Goal: Ask a question

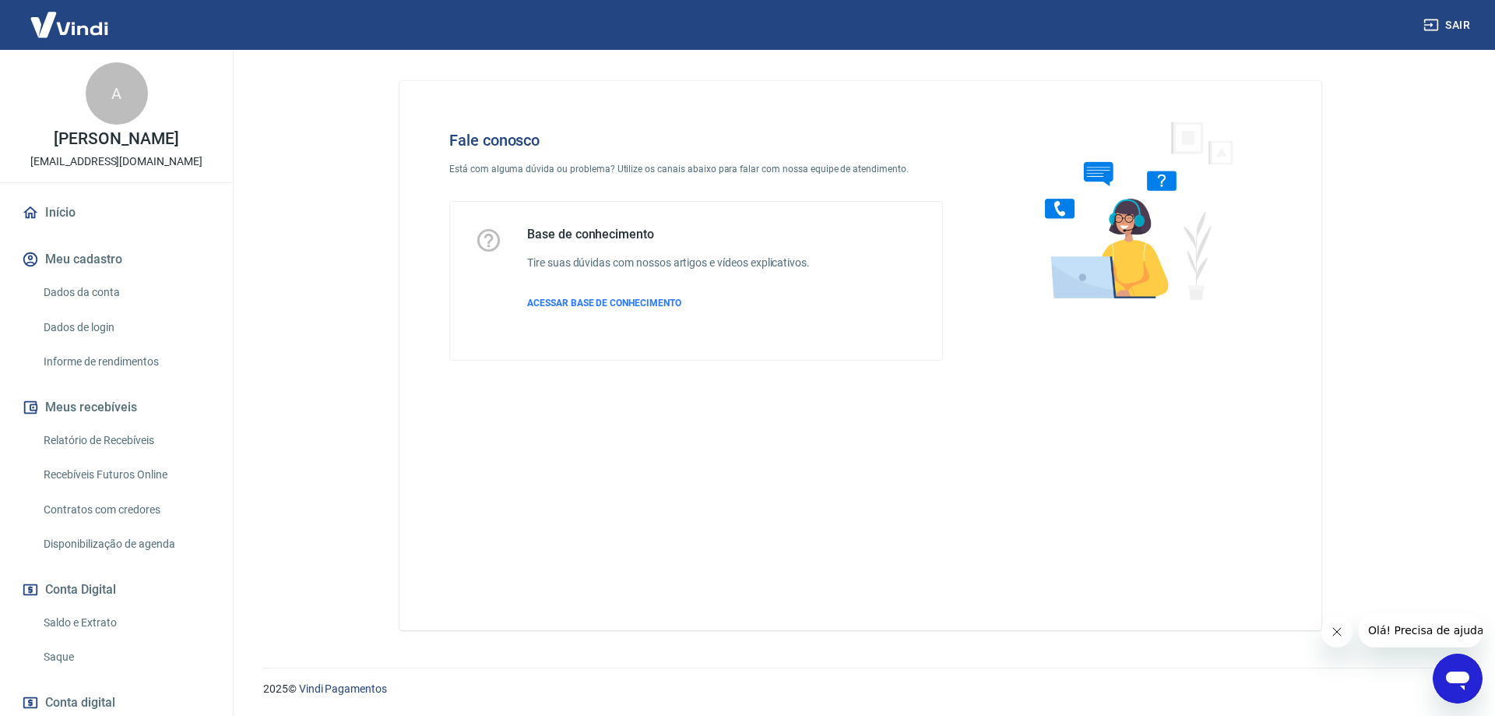
click at [1476, 682] on div "Abrir janela de mensagens" at bounding box center [1457, 678] width 47 height 47
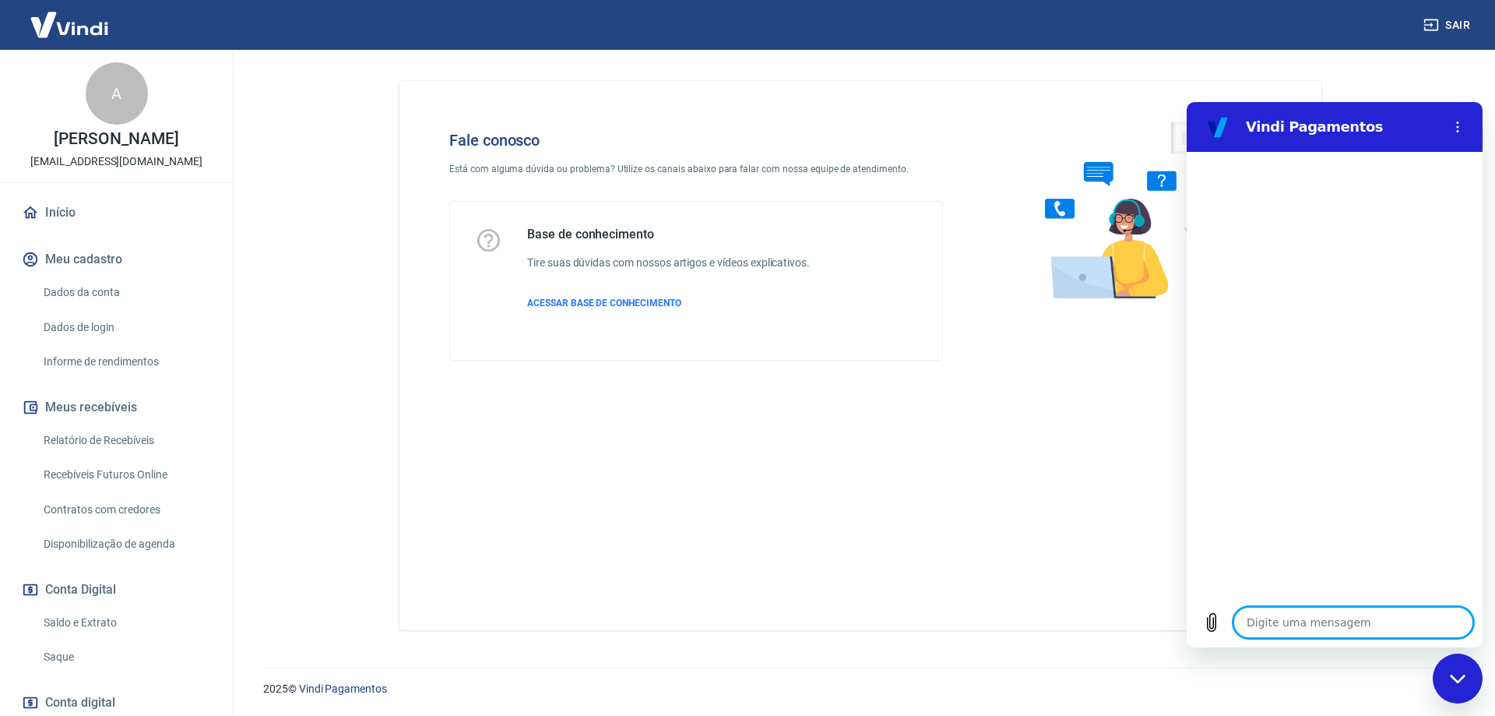
click at [1299, 623] on textarea at bounding box center [1353, 622] width 240 height 31
type textarea "Q"
type textarea "x"
type textarea "Qu"
type textarea "x"
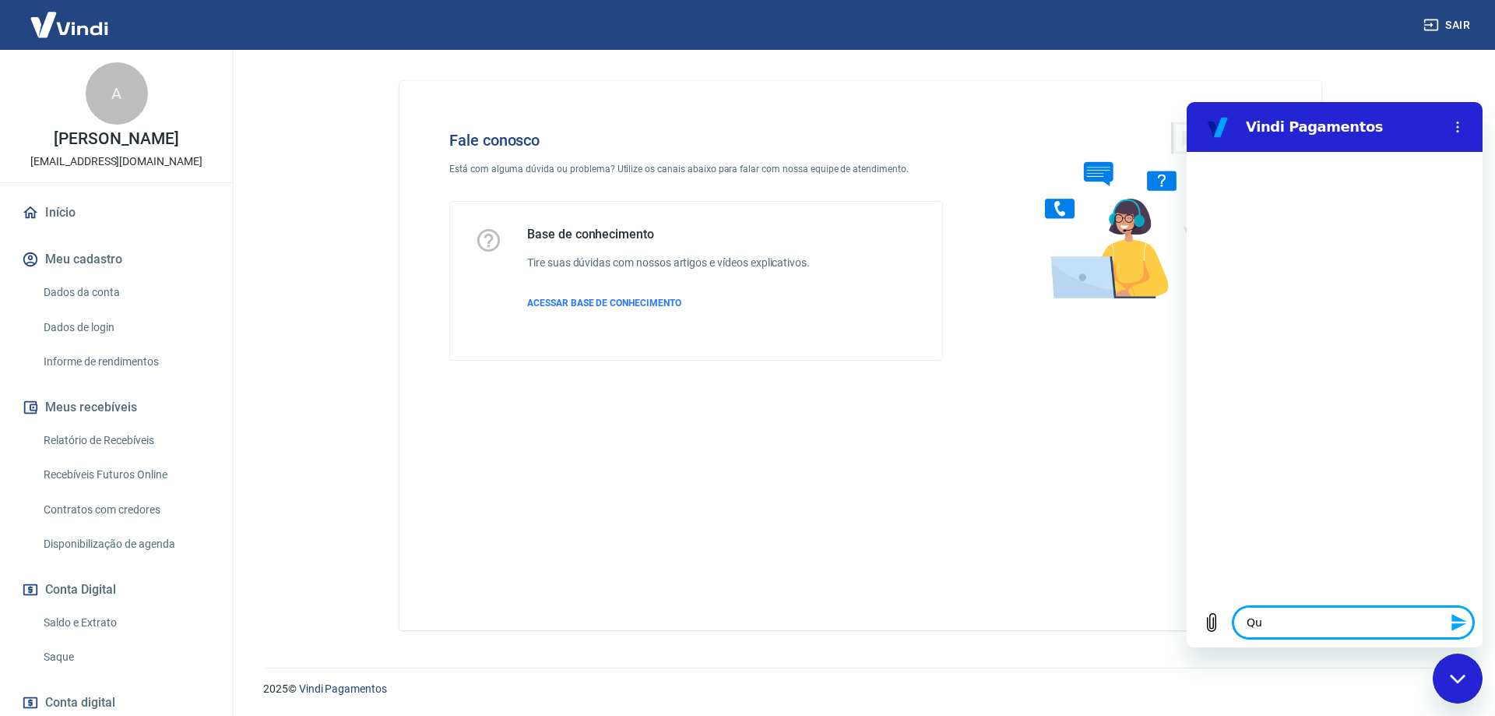
type textarea "Qua"
type textarea "x"
type textarea "Qual"
type textarea "x"
type textarea "Qual"
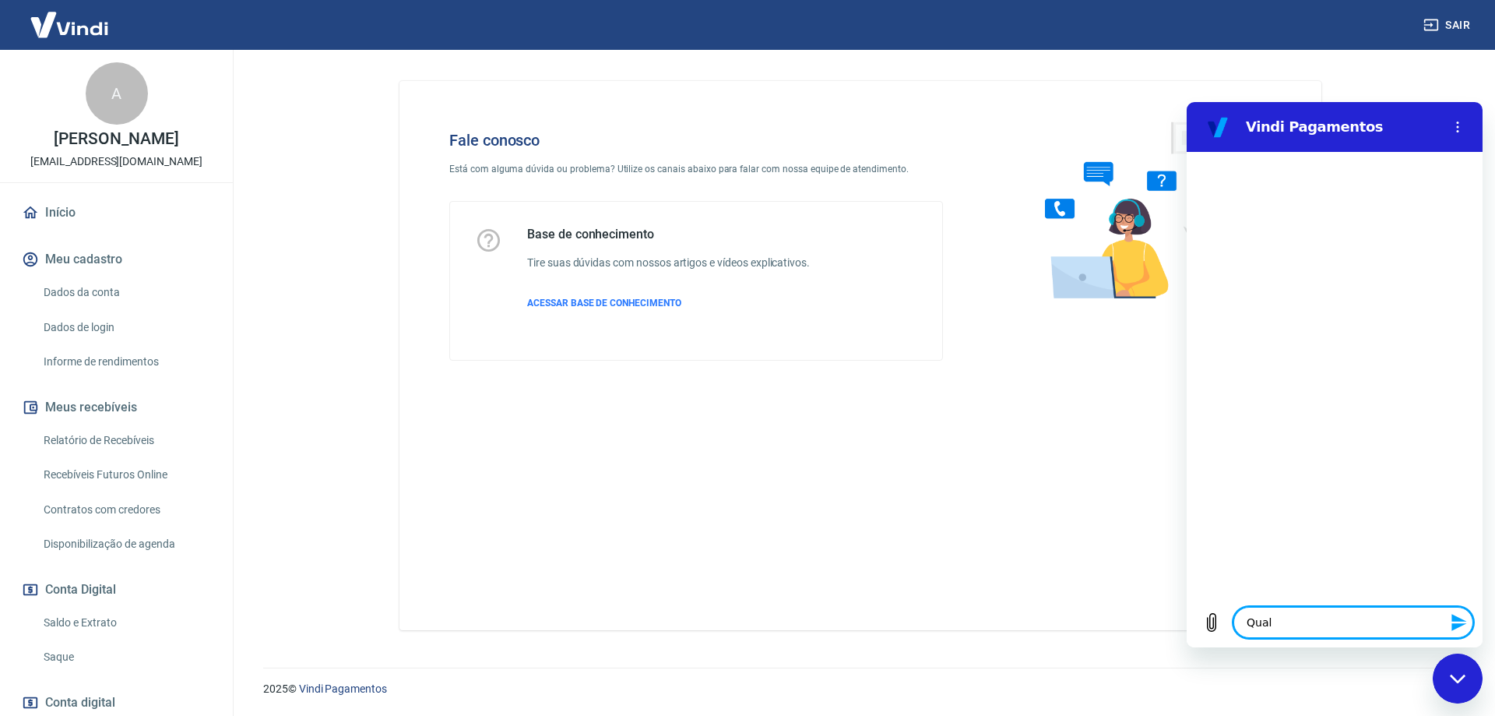
type textarea "x"
type textarea "Qual o"
type textarea "x"
type textarea "Qual o"
type textarea "x"
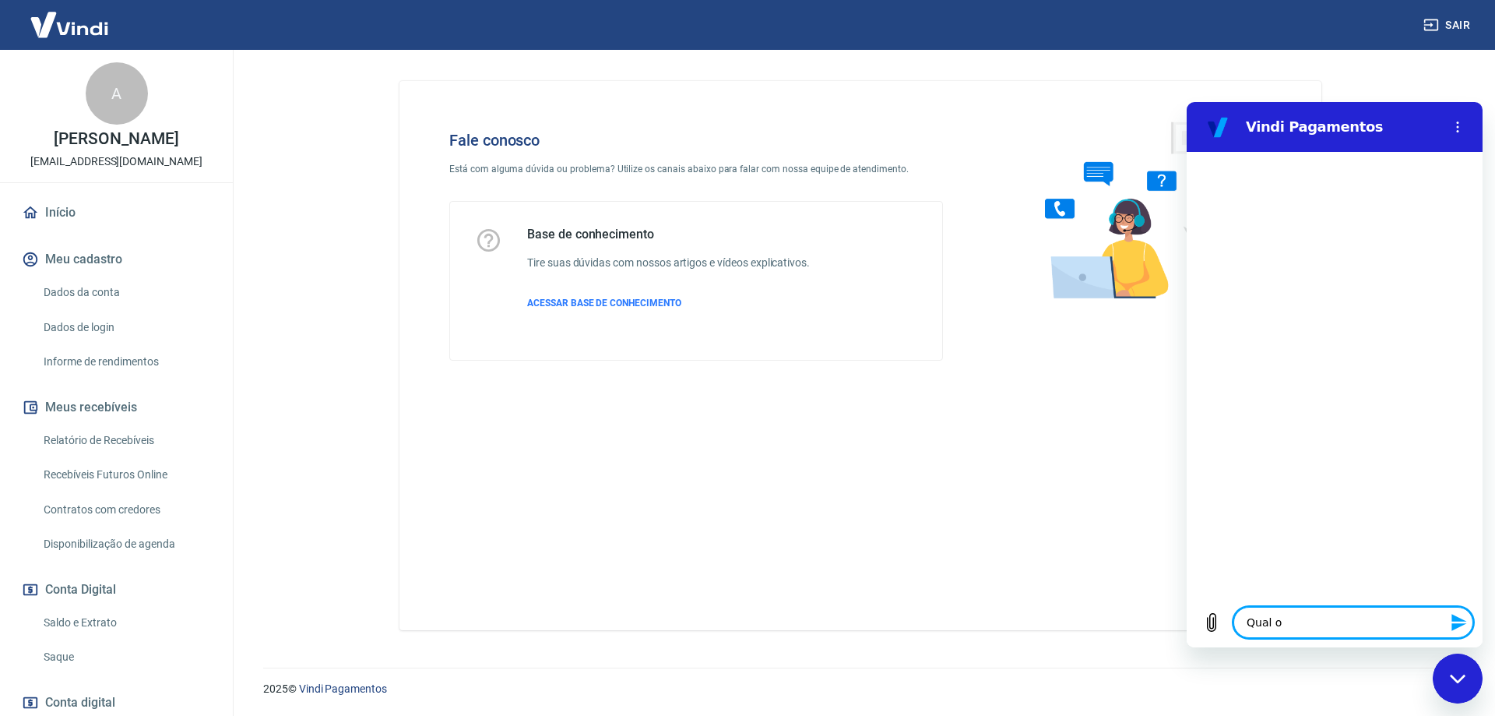
type textarea "Qual o C"
type textarea "x"
type textarea "Qual o Cn"
type textarea "x"
type textarea "Qual o Cnp"
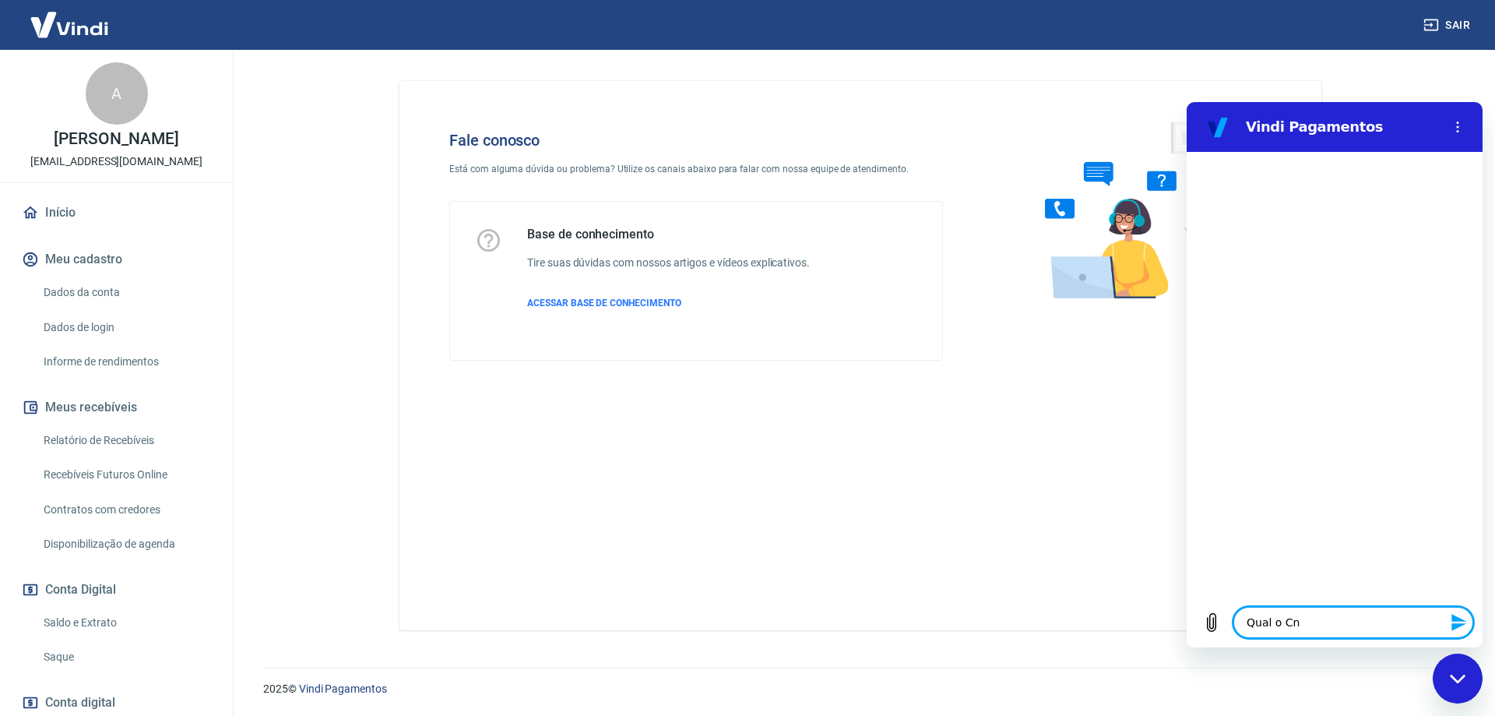
type textarea "x"
type textarea "Qual o Cnpj"
type textarea "x"
type textarea "Qual o Cnpj"
type textarea "x"
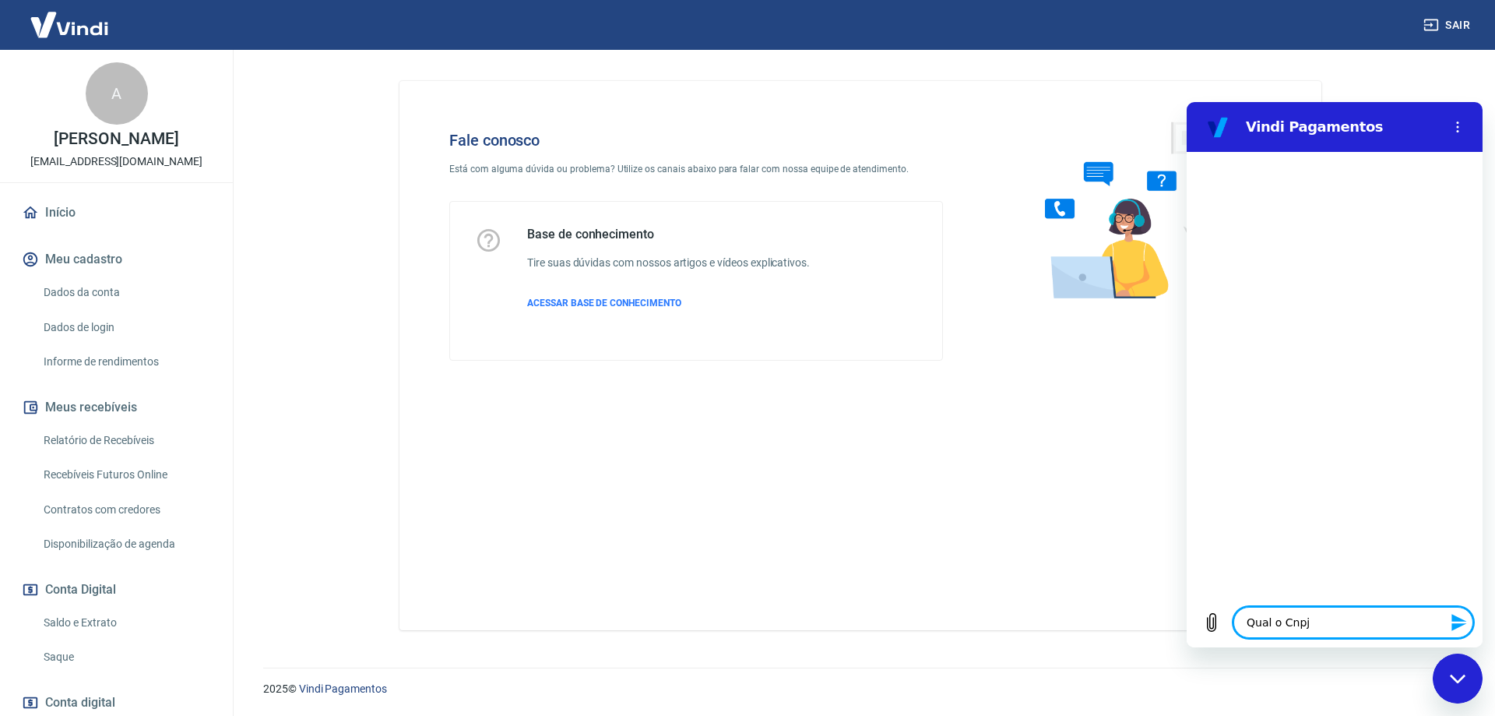
type textarea "Qual o Cnpj d"
type textarea "x"
type textarea "Qual o Cnpj da"
type textarea "x"
type textarea "Qual o Cnpj da"
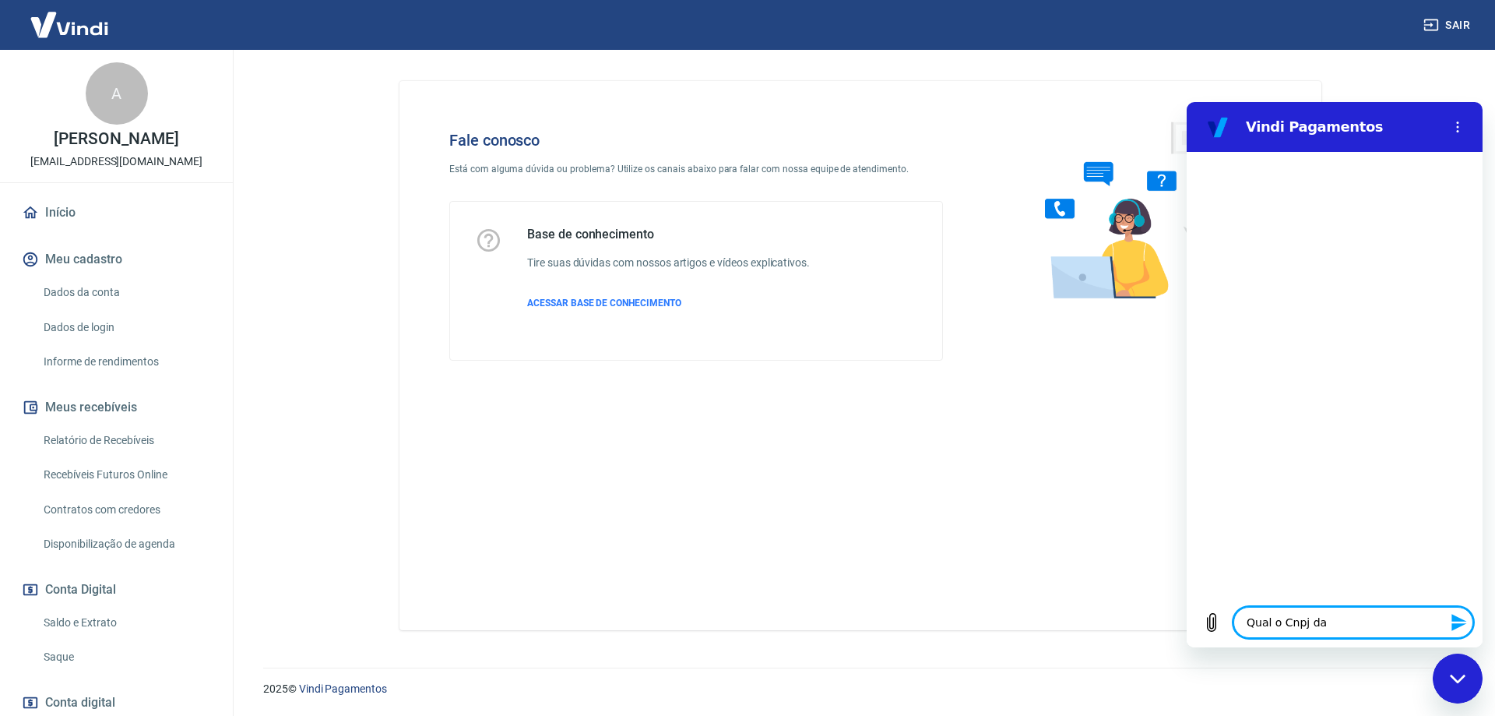
type textarea "x"
type textarea "Qual o Cnpj da V"
type textarea "x"
type textarea "Qual o Cnpj da Vi"
type textarea "x"
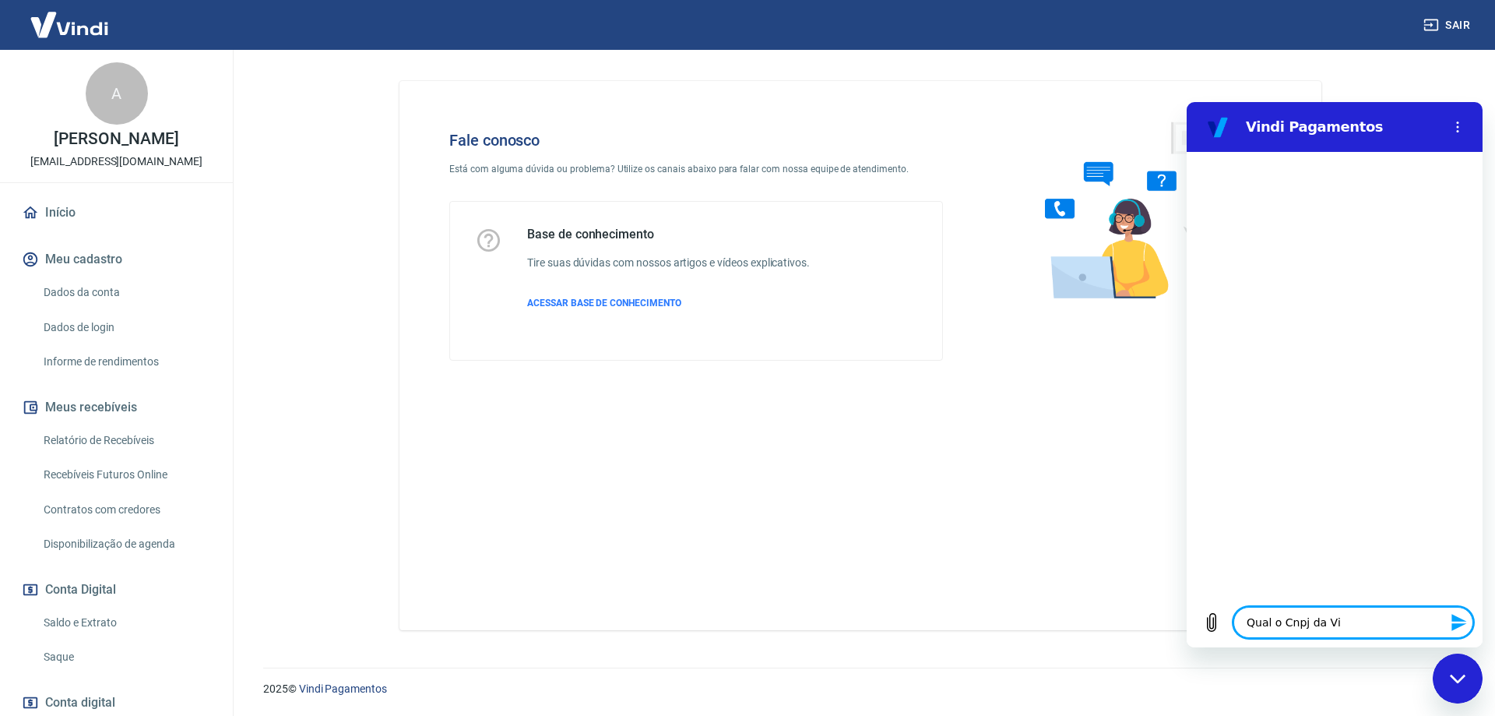
type textarea "Qual o Cnpj da Vin"
type textarea "x"
type textarea "Qual o Cnpj da Vind"
type textarea "x"
type textarea "Qual o Cnpj da Vindi"
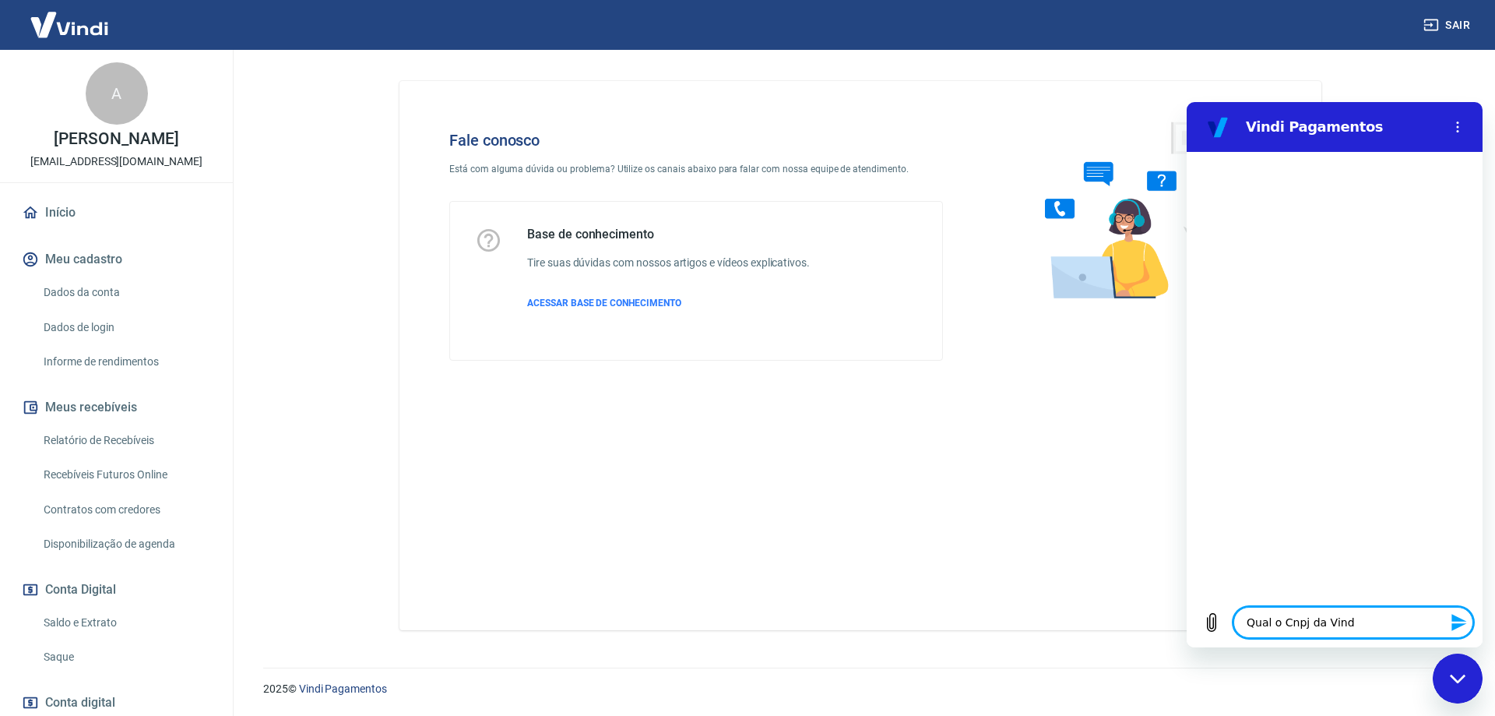
type textarea "x"
type textarea "Qual o Cnpj da Vindi"
click at [1465, 622] on icon "Enviar mensagem" at bounding box center [1459, 622] width 19 height 19
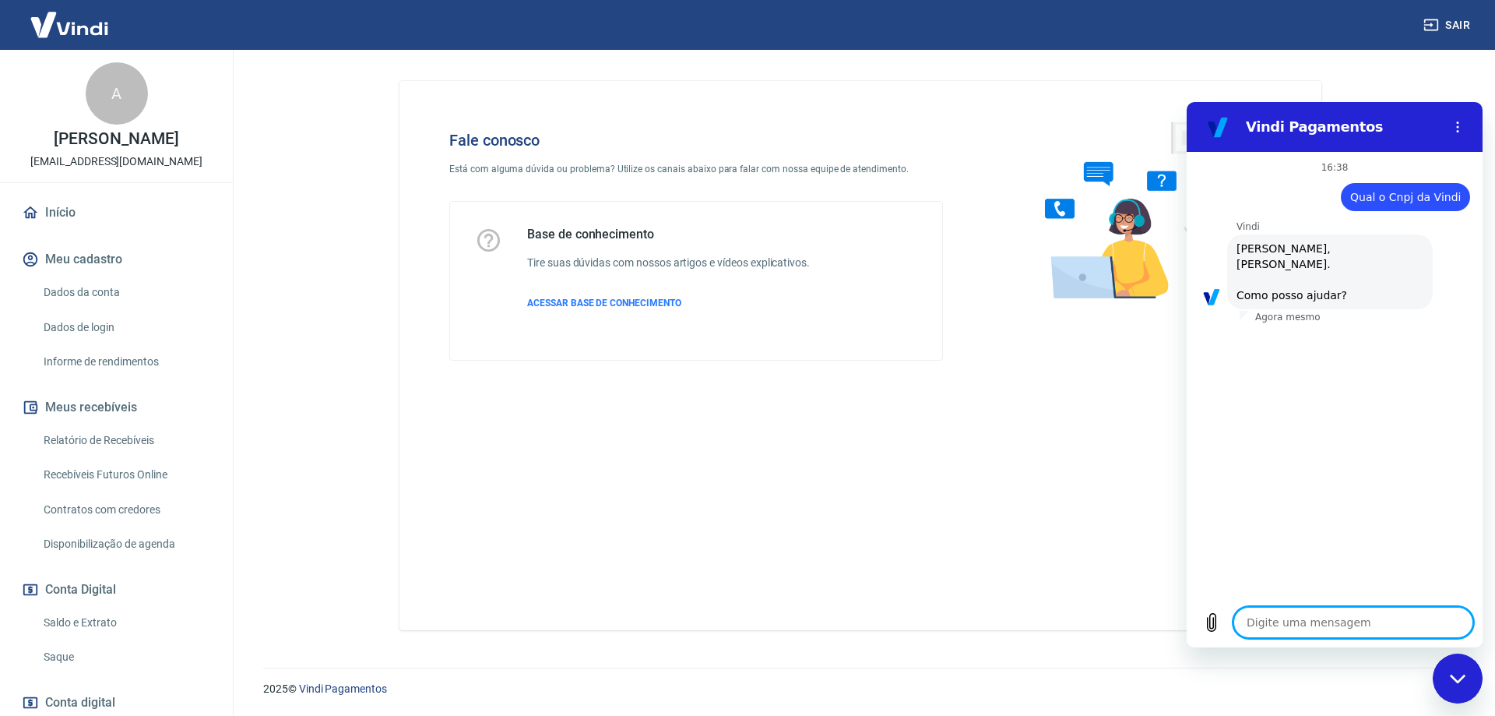
scroll to position [37, 0]
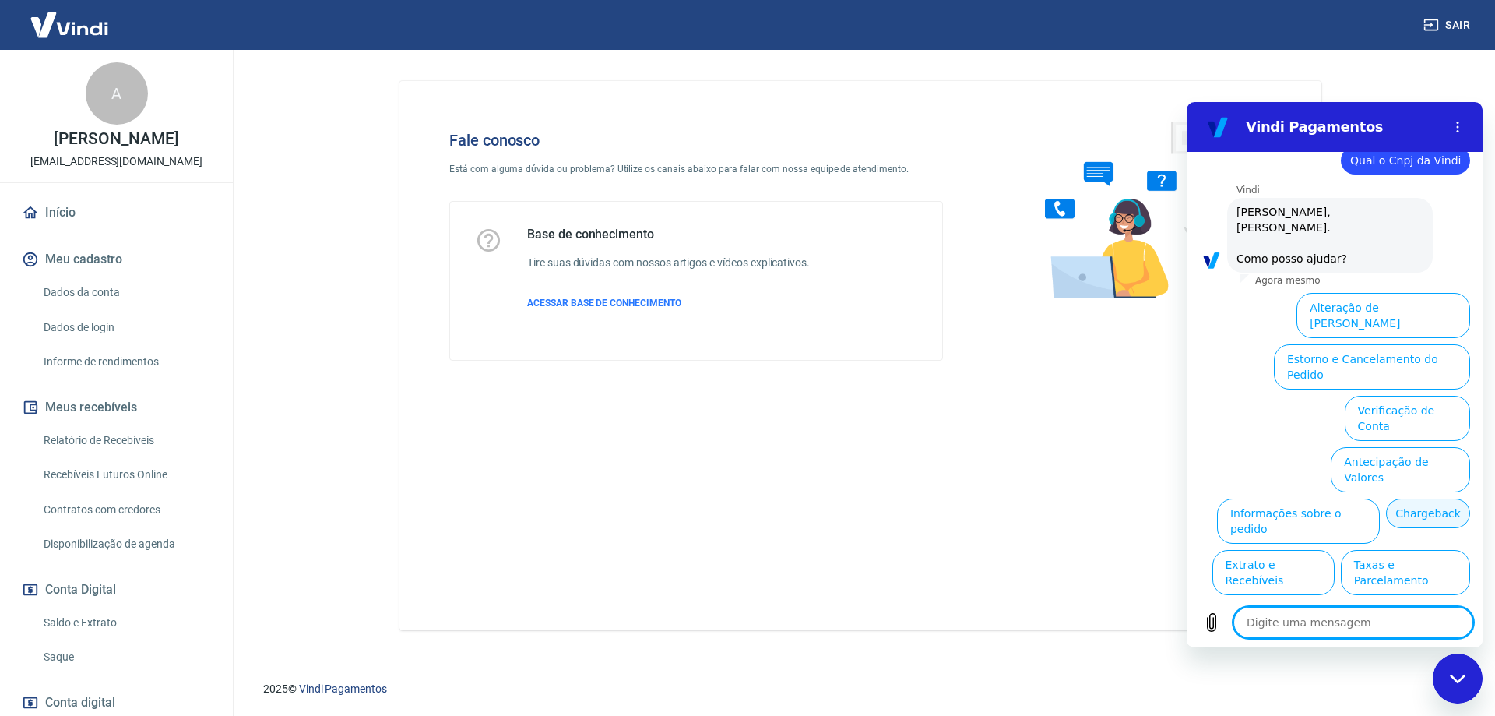
click at [1386, 498] on button "Chargeback" at bounding box center [1428, 513] width 84 height 30
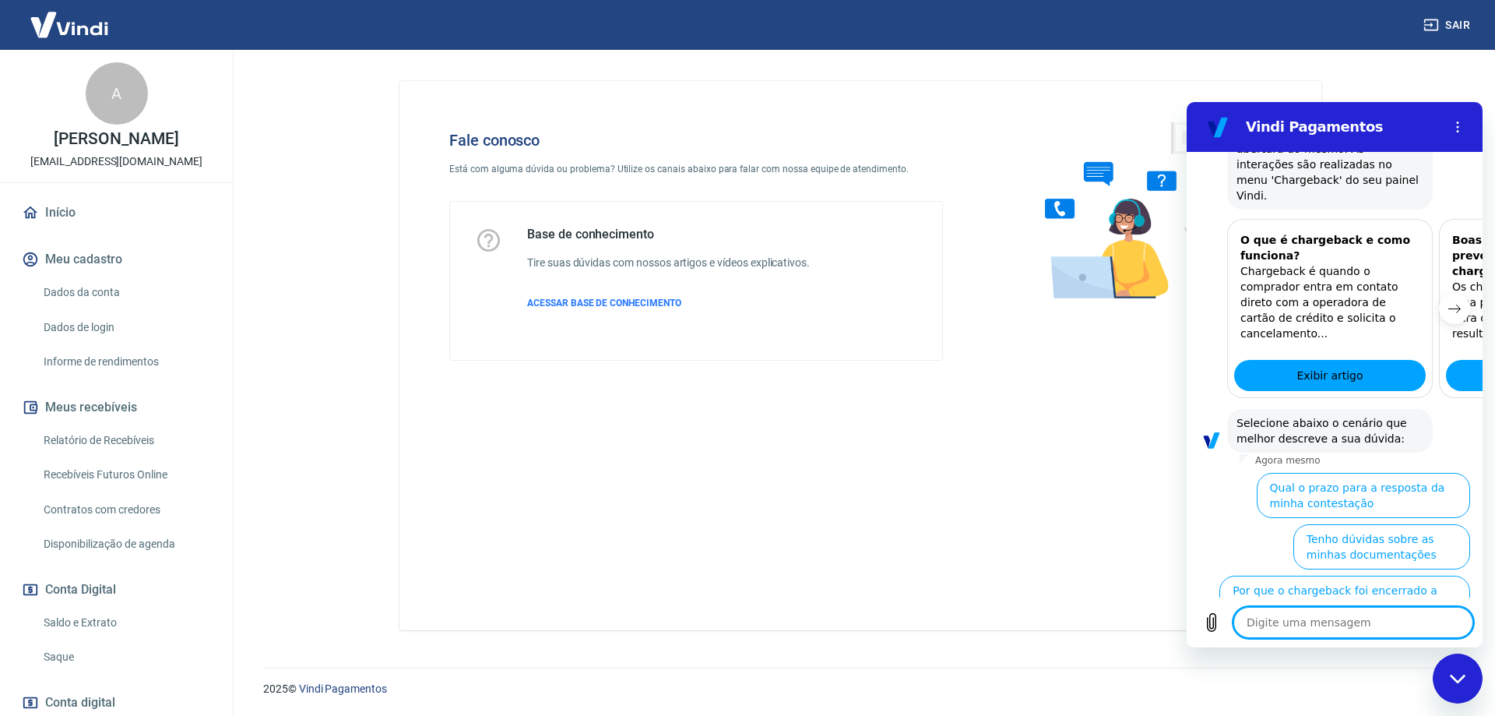
scroll to position [501, 0]
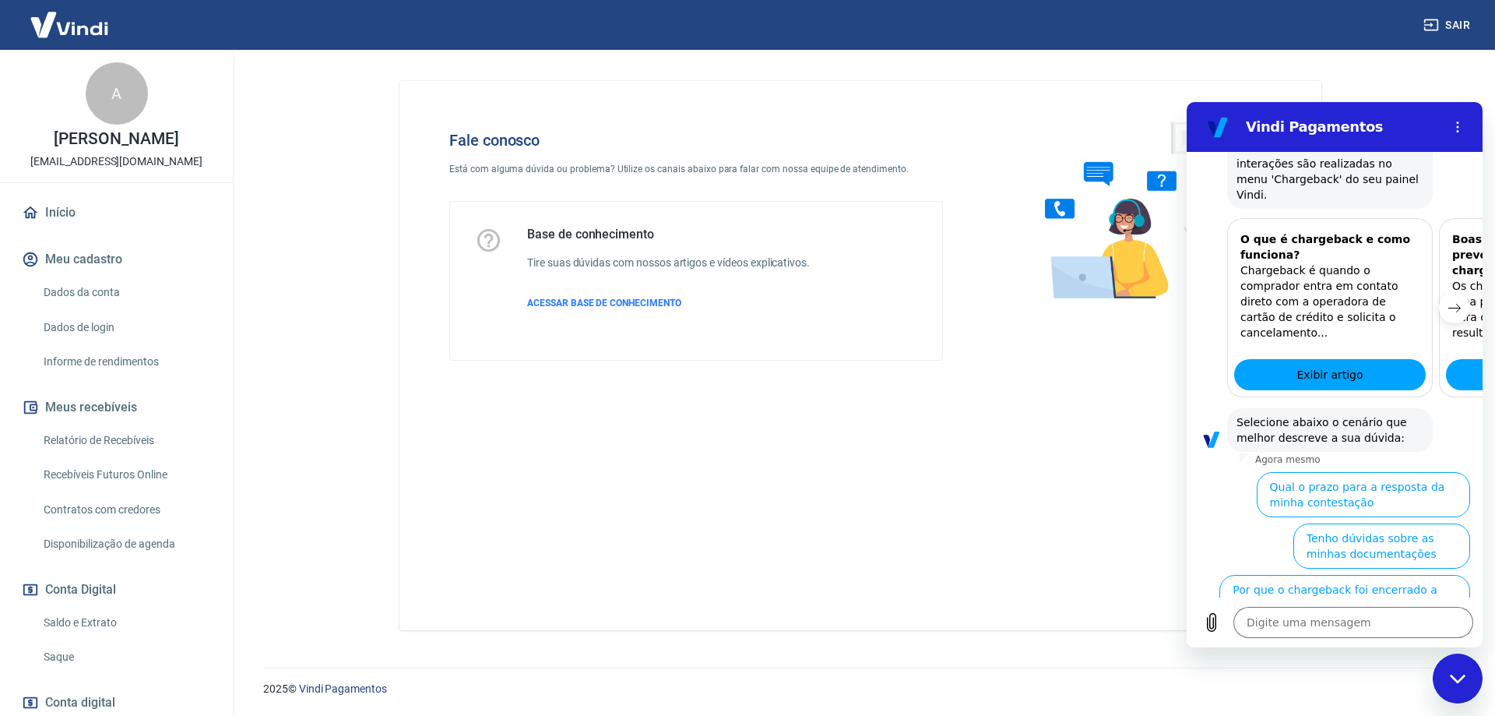
click at [1448, 301] on icon "Próximo item" at bounding box center [1454, 307] width 12 height 12
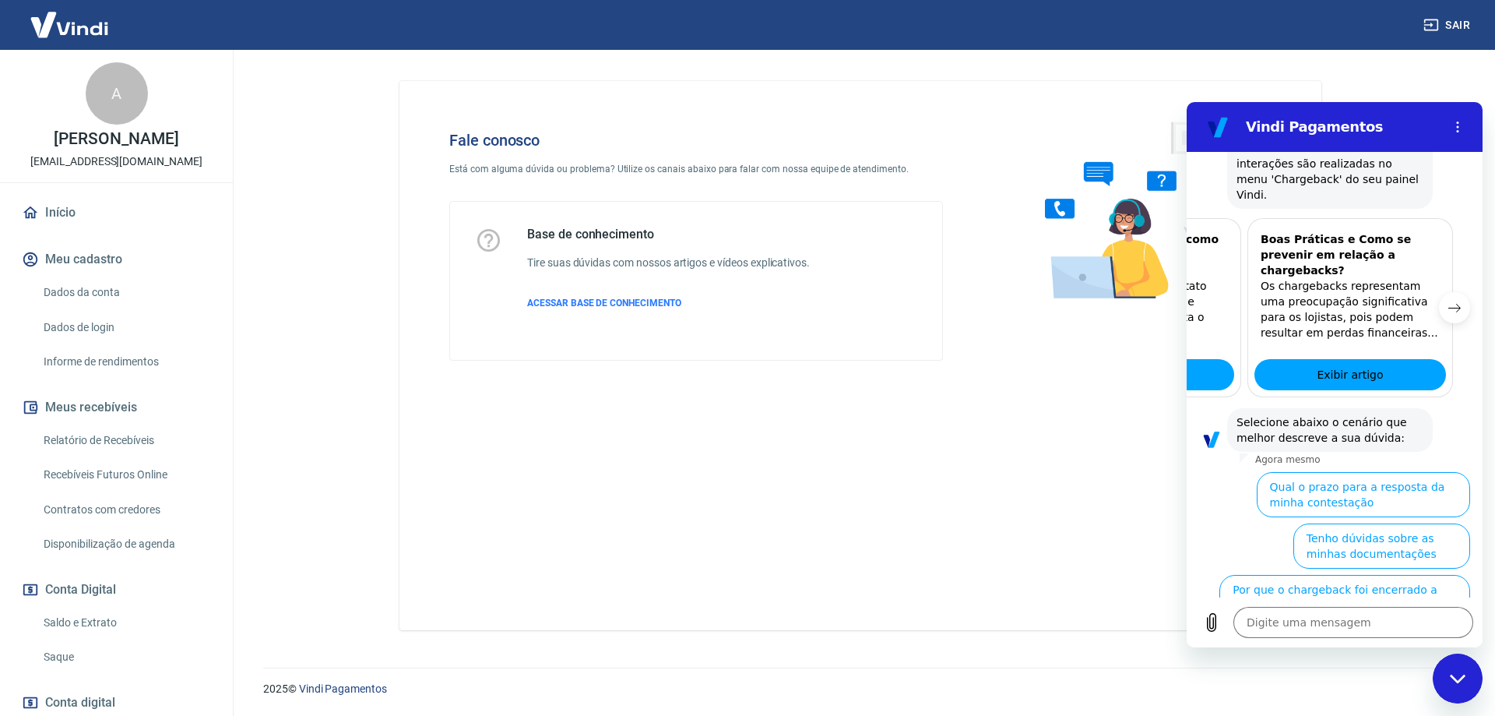
scroll to position [0, 192]
click at [1254, 575] on button "Por que o chargeback foi encerrado a favor do comprador" at bounding box center [1344, 597] width 251 height 45
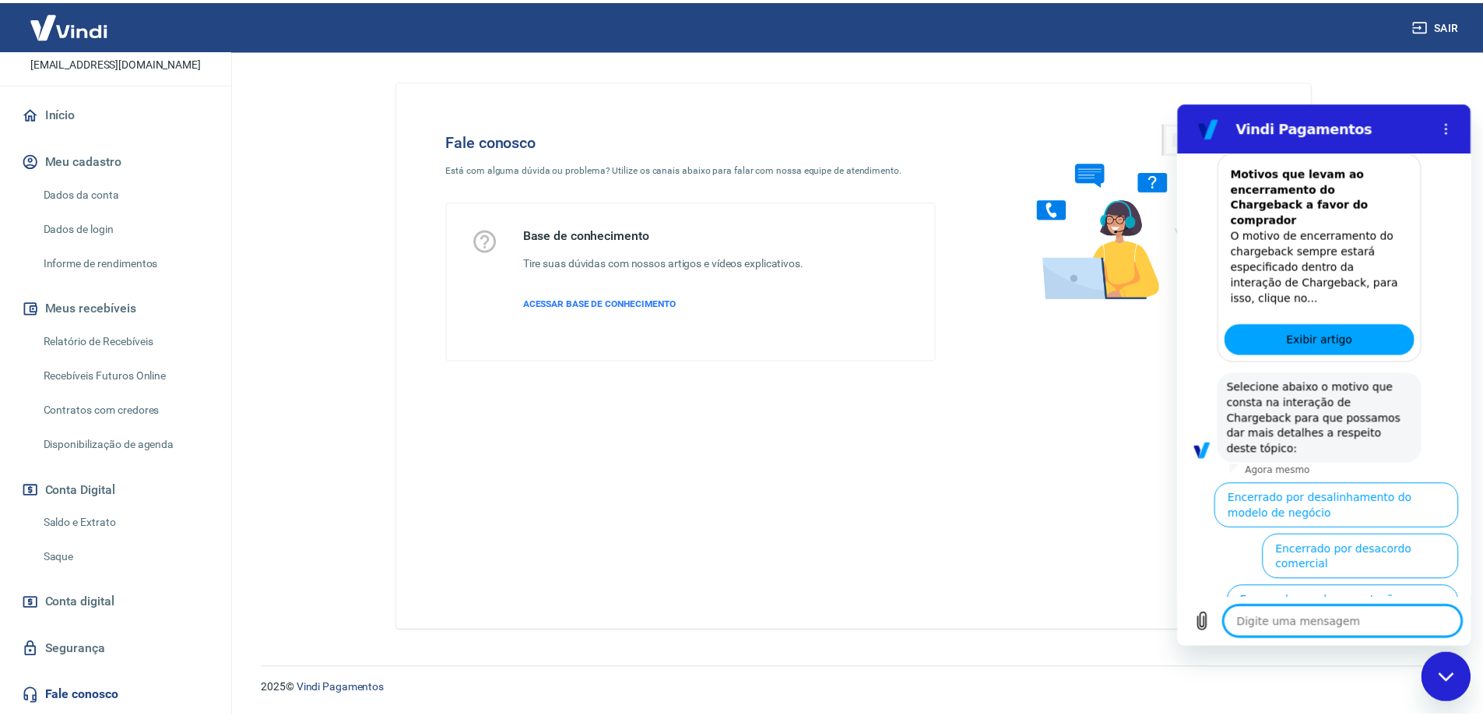
scroll to position [0, 0]
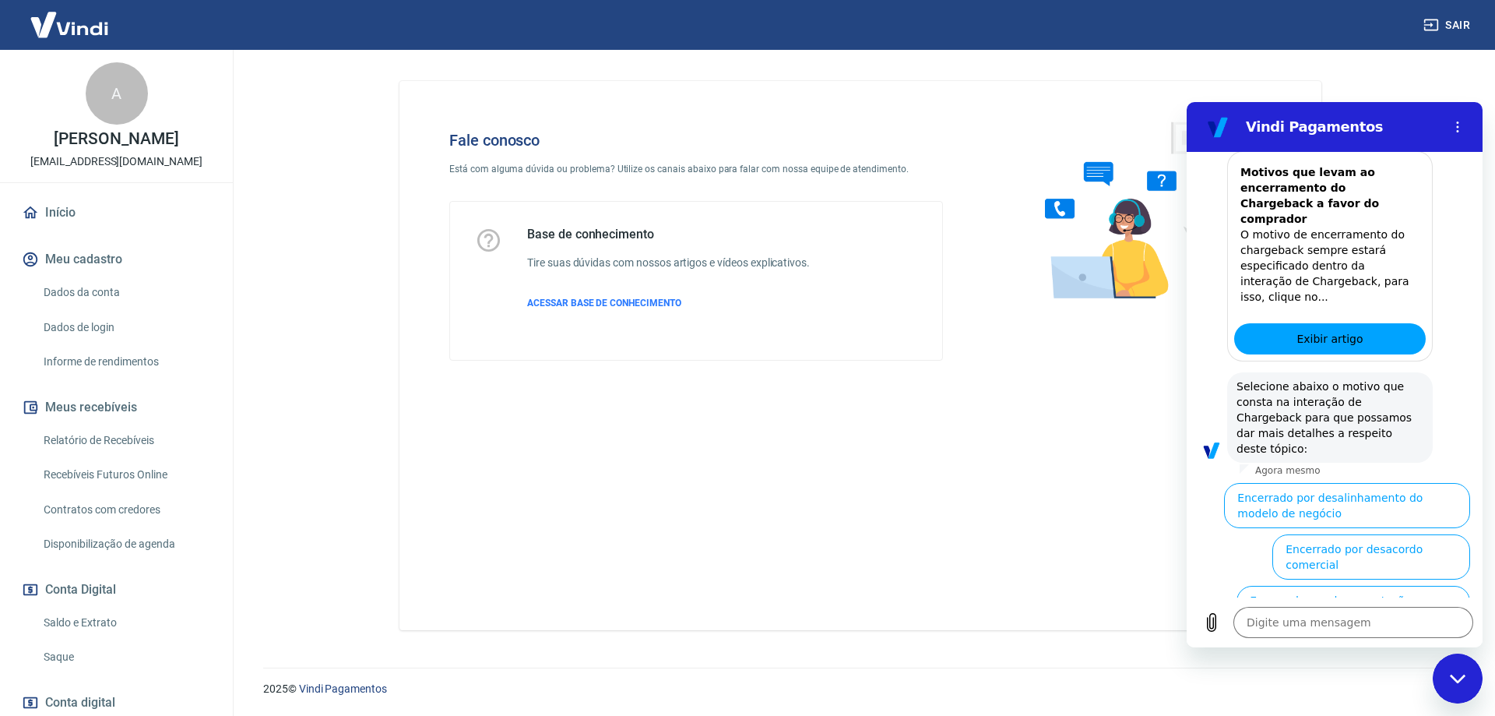
click at [83, 444] on link "Relatório de Recebíveis" at bounding box center [125, 440] width 177 height 32
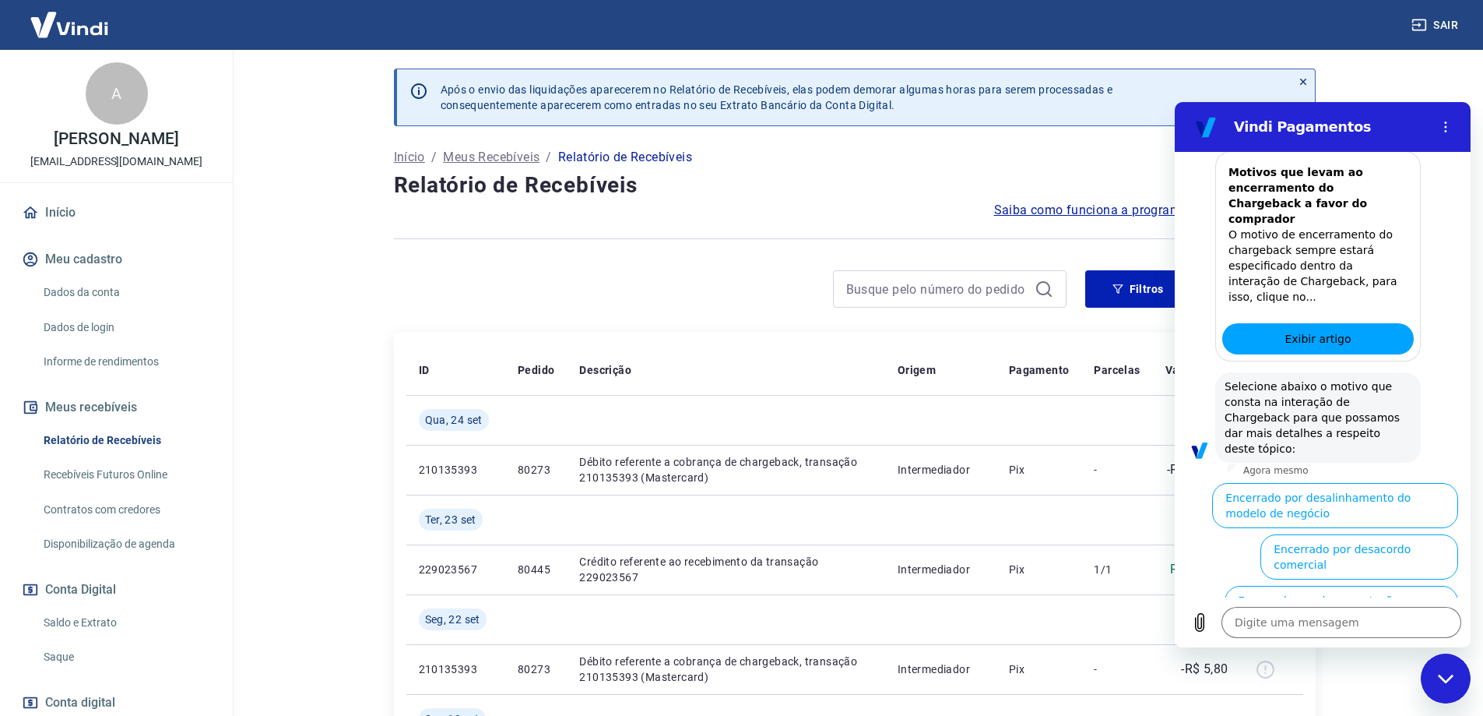
click at [1425, 73] on main "Após o envio das liquidações aparecerem no Relatório de Recebíveis, elas podem …" at bounding box center [855, 383] width 1258 height 666
click at [973, 183] on h4 "Relatório de Recebíveis" at bounding box center [855, 185] width 922 height 31
click at [86, 506] on link "Contratos com credores" at bounding box center [125, 510] width 177 height 32
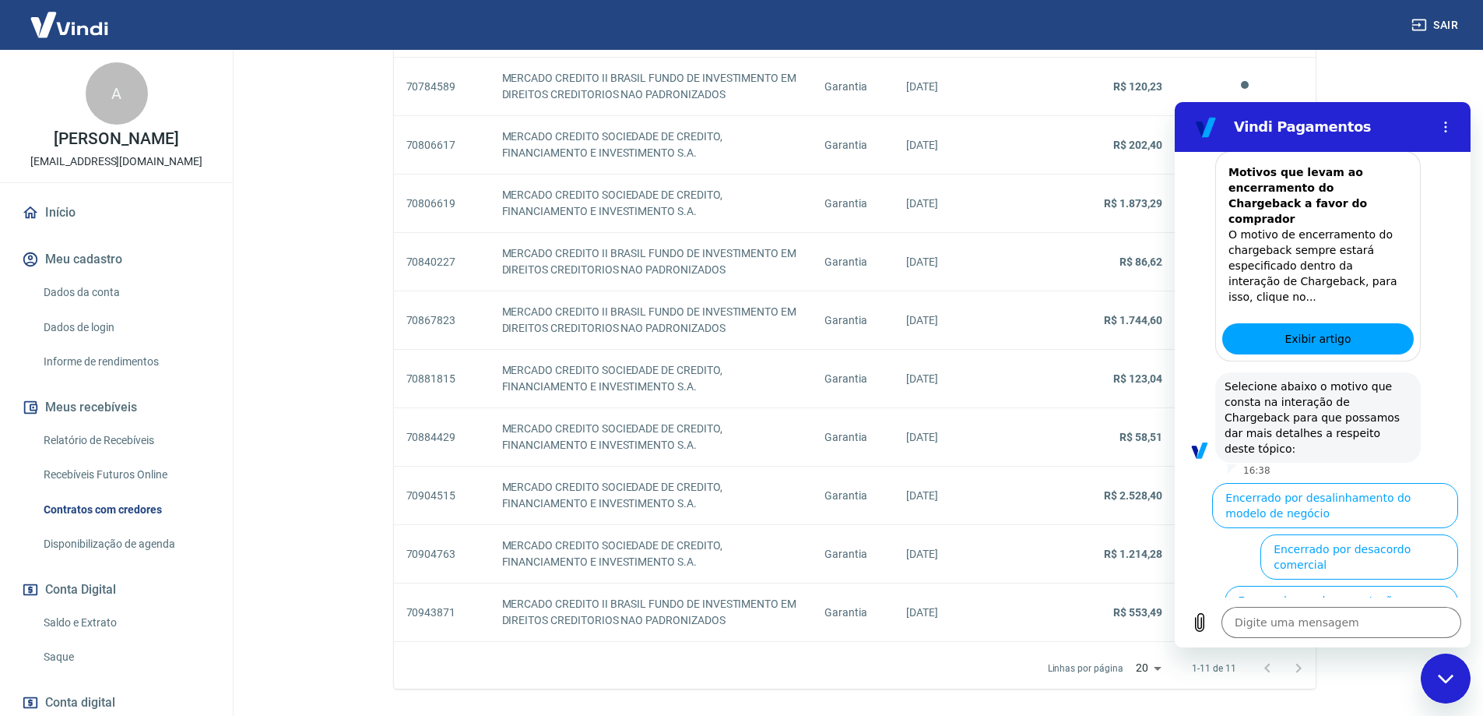
scroll to position [797, 0]
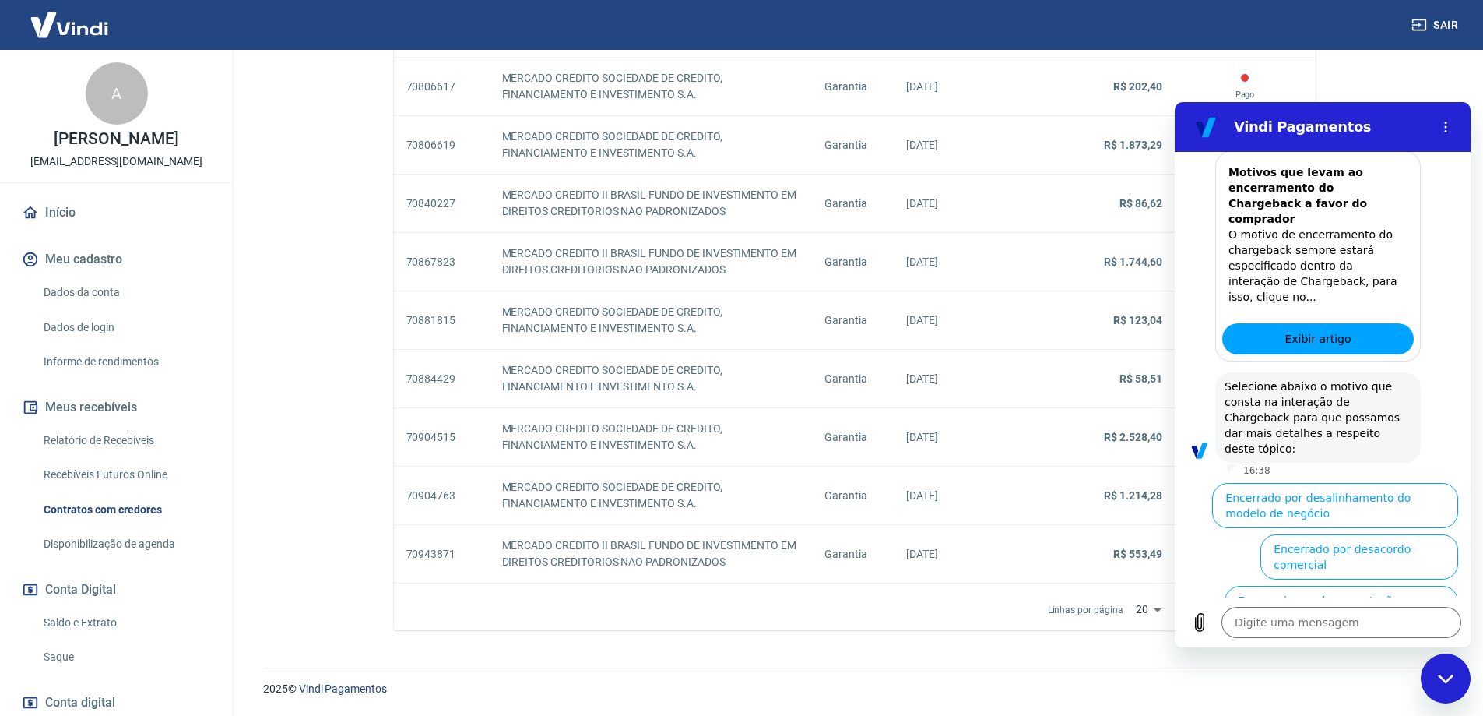
click at [100, 32] on img at bounding box center [69, 24] width 101 height 47
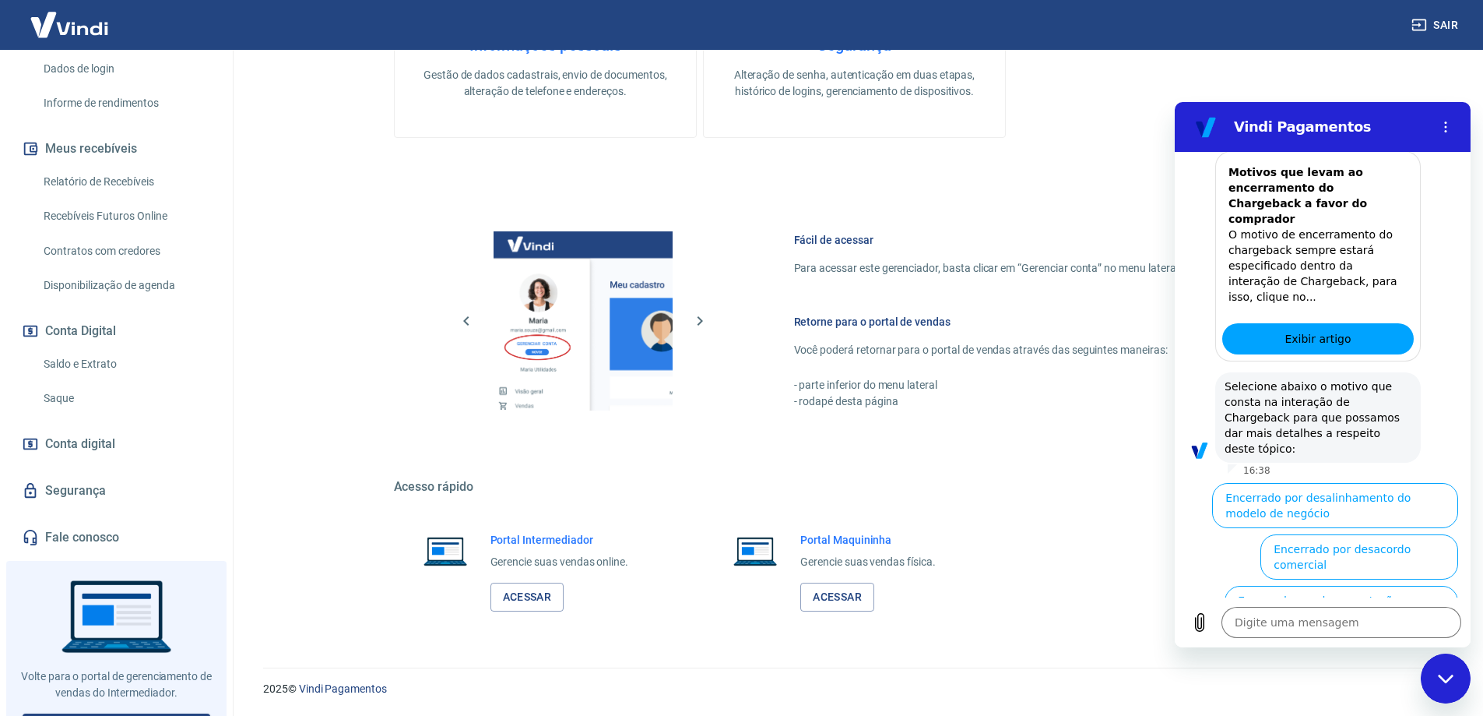
scroll to position [286, 0]
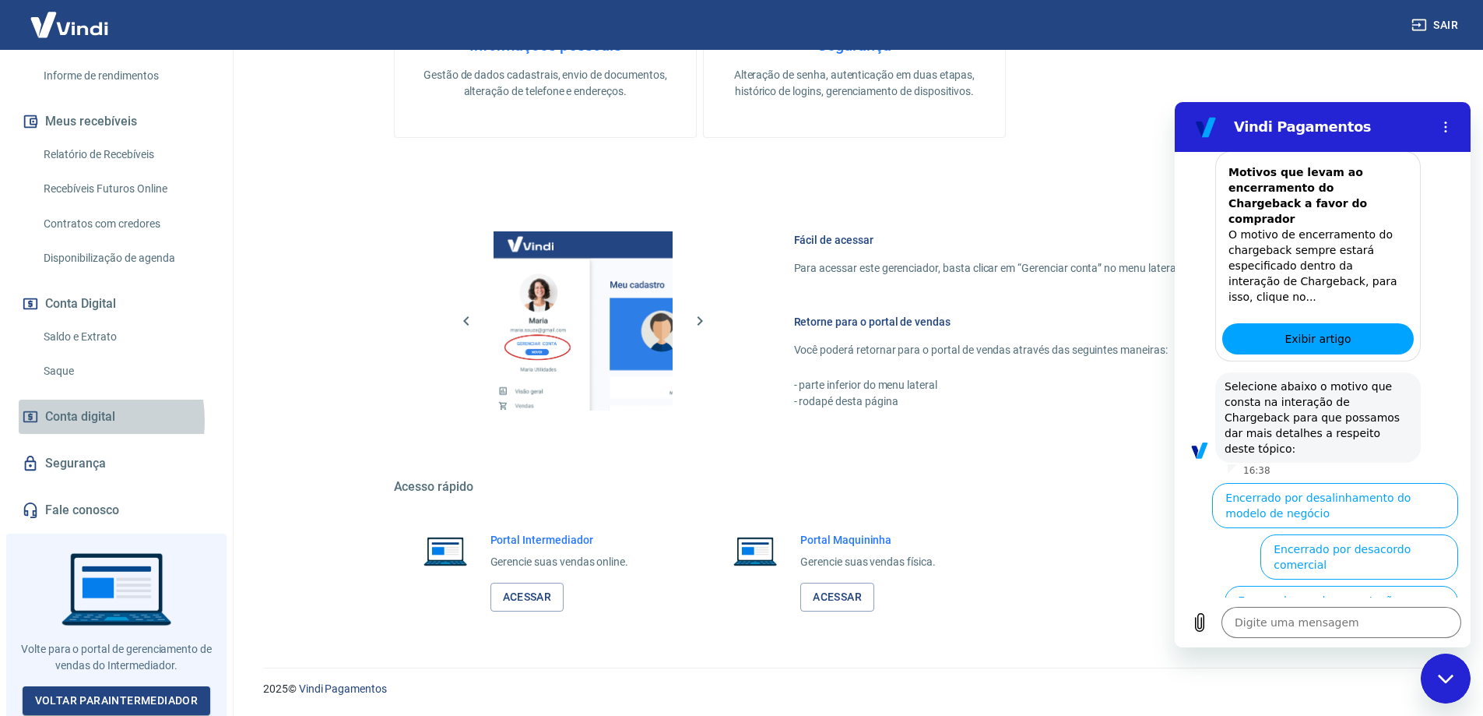
click at [73, 420] on span "Conta digital" at bounding box center [80, 417] width 70 height 22
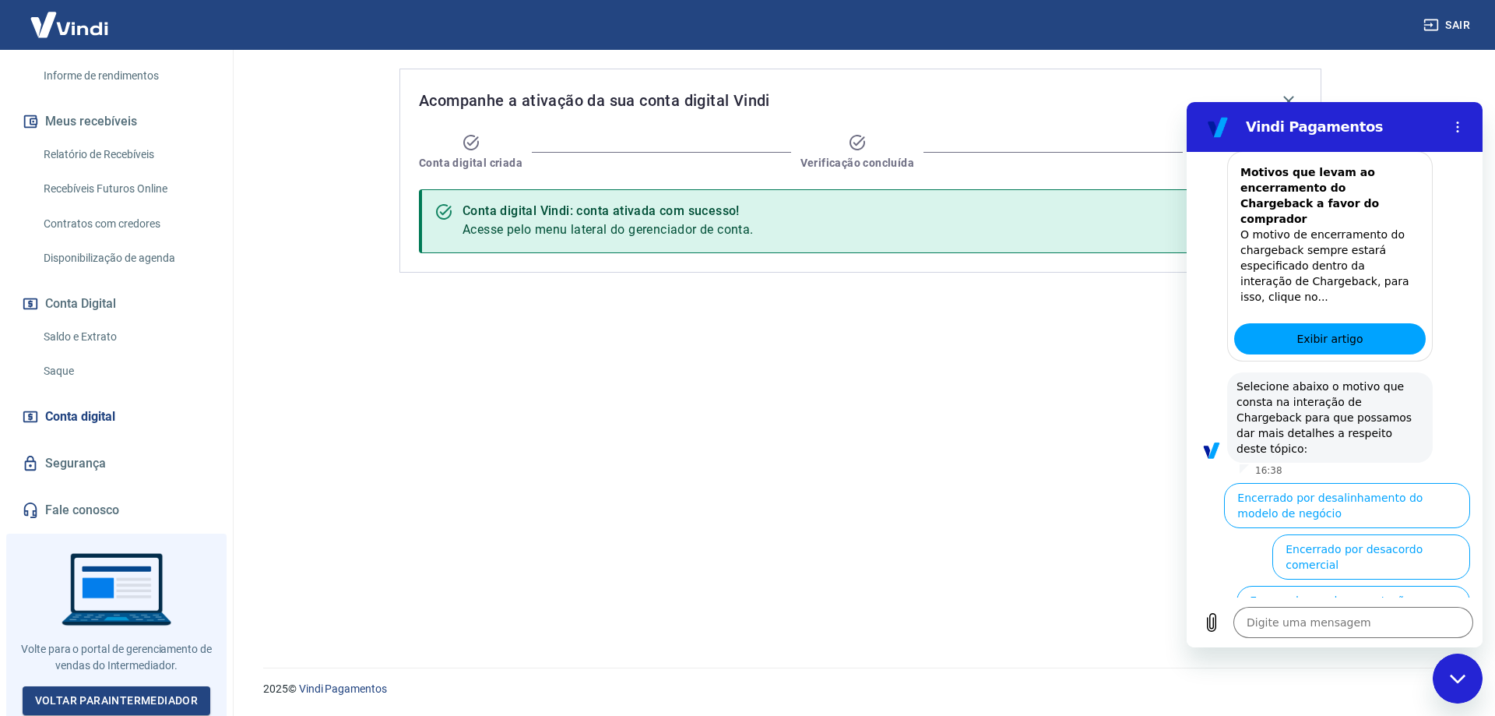
type textarea "x"
